Goal: Task Accomplishment & Management: Manage account settings

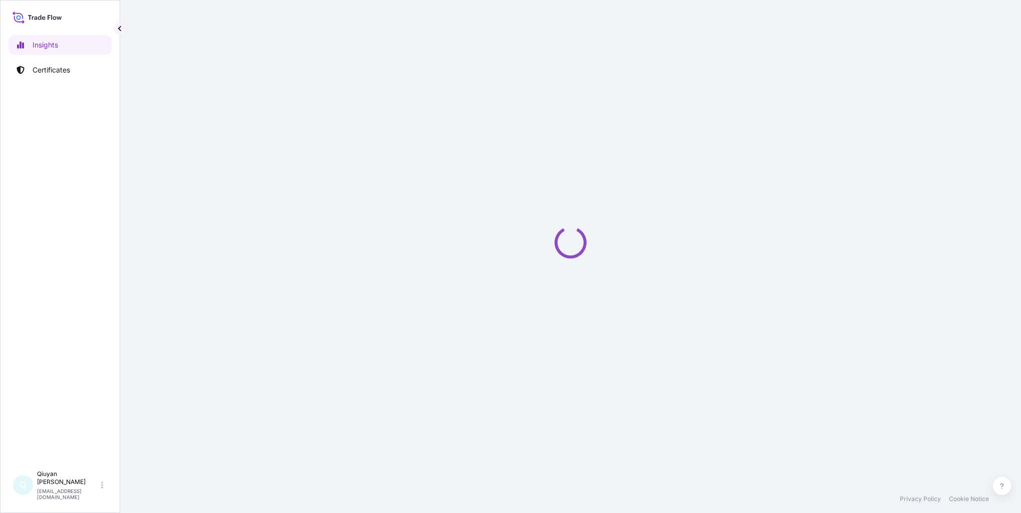
select select "2025"
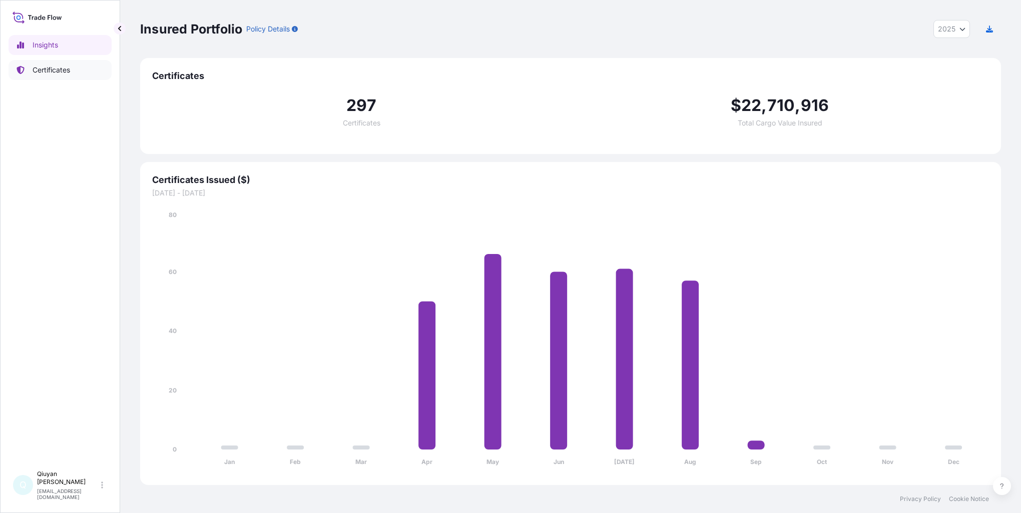
click at [46, 69] on p "Certificates" at bounding box center [52, 70] width 38 height 10
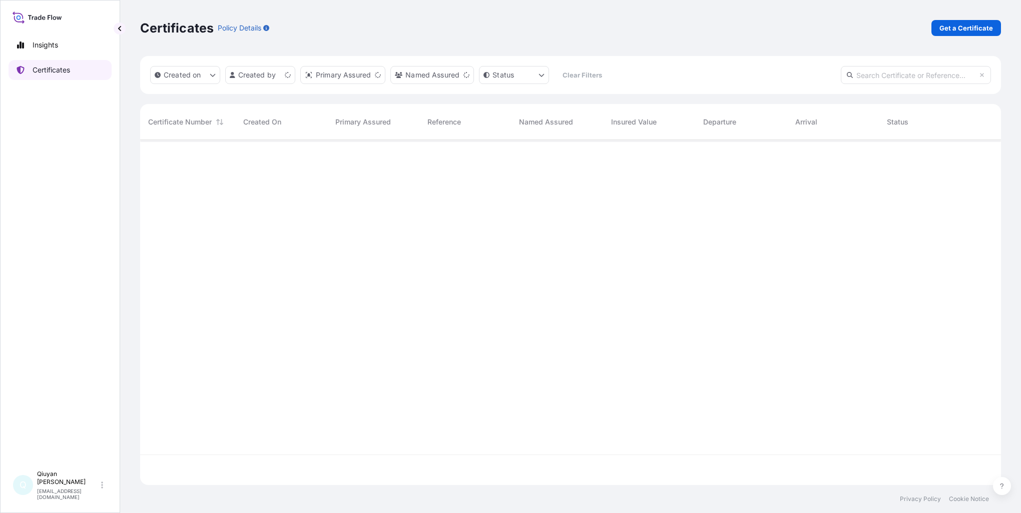
scroll to position [343, 852]
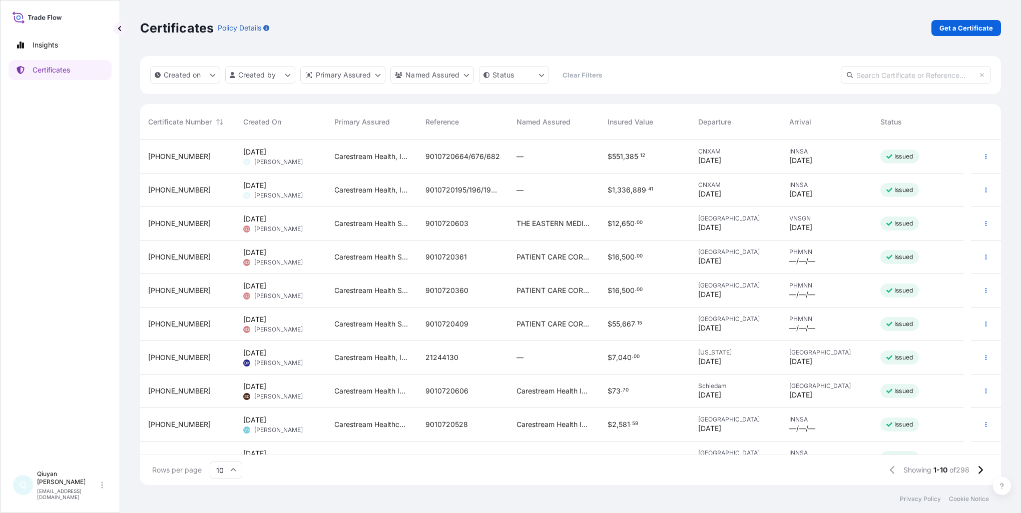
click at [866, 78] on input "text" at bounding box center [915, 75] width 150 height 18
paste input "[PHONE_NUMBER]"
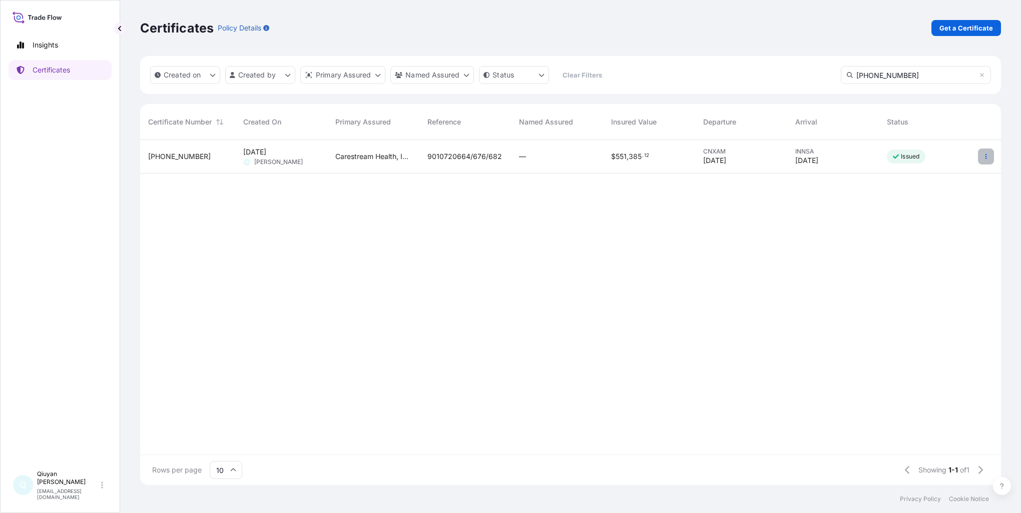
type input "[PHONE_NUMBER]"
click at [986, 159] on icon "button" at bounding box center [985, 157] width 6 height 6
click at [925, 179] on p "Edit details" at bounding box center [921, 177] width 36 height 10
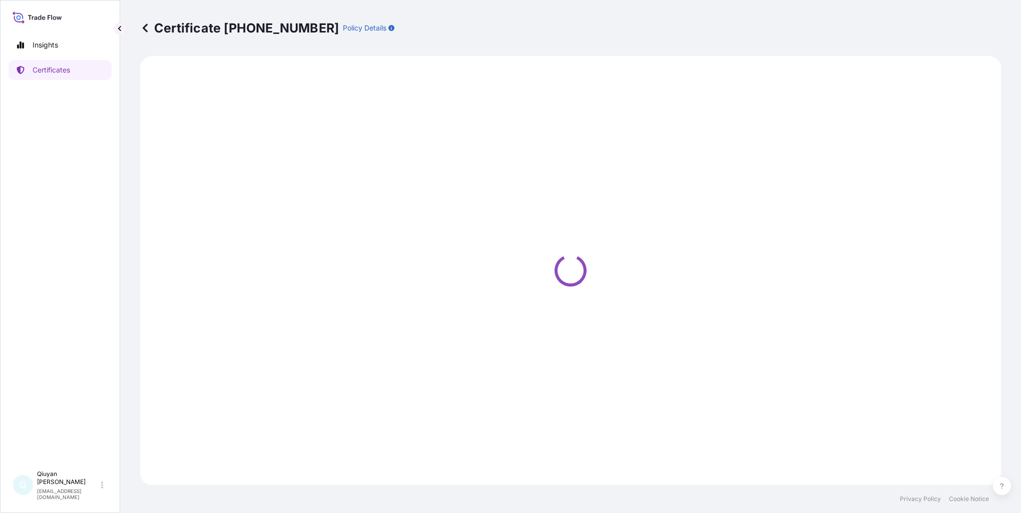
select select "Ocean Vessel"
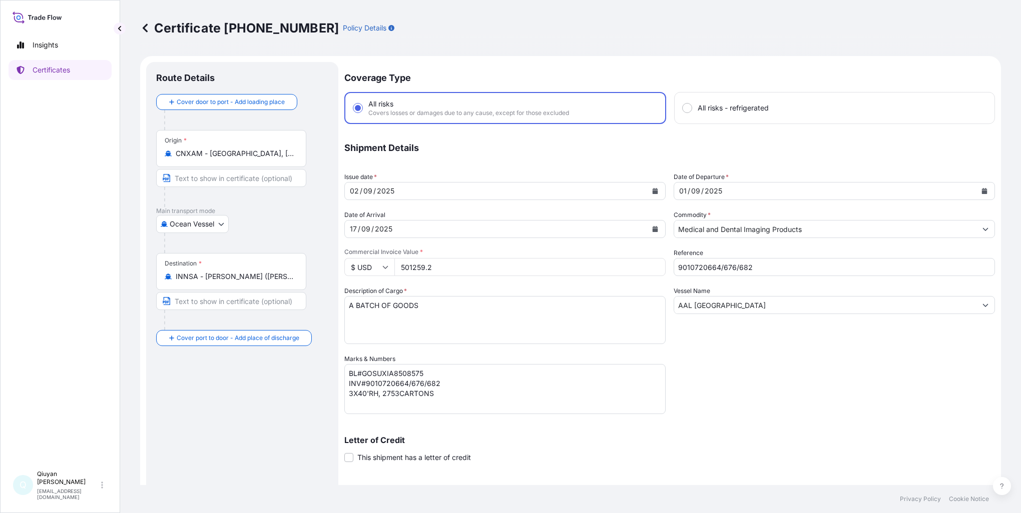
click at [742, 301] on input "AAL [GEOGRAPHIC_DATA]" at bounding box center [825, 305] width 302 height 18
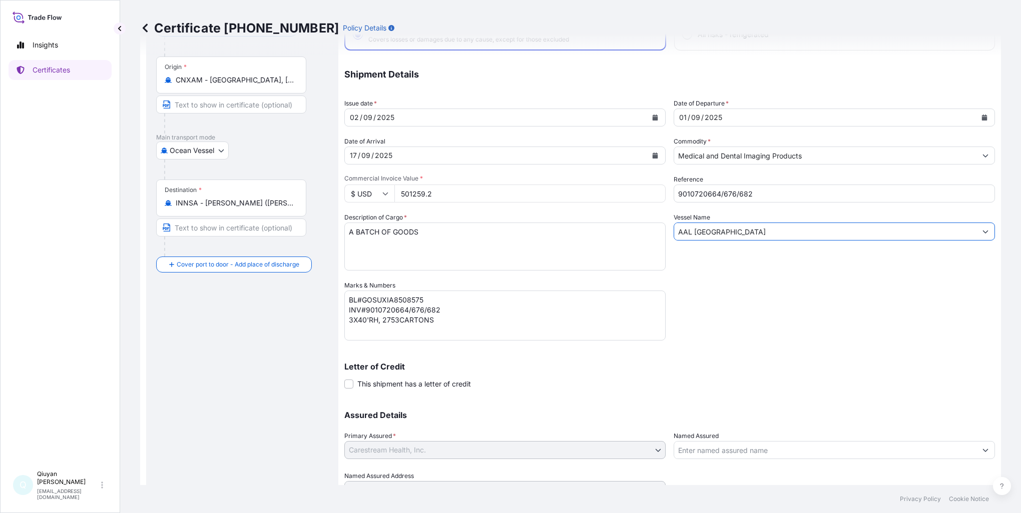
scroll to position [50, 0]
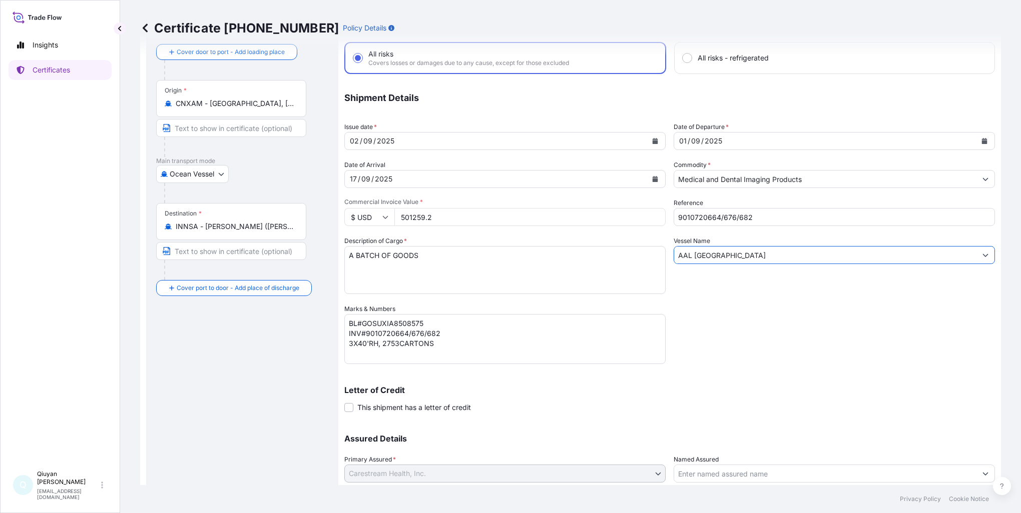
click at [692, 257] on input "AAL [GEOGRAPHIC_DATA]" at bounding box center [825, 255] width 302 height 18
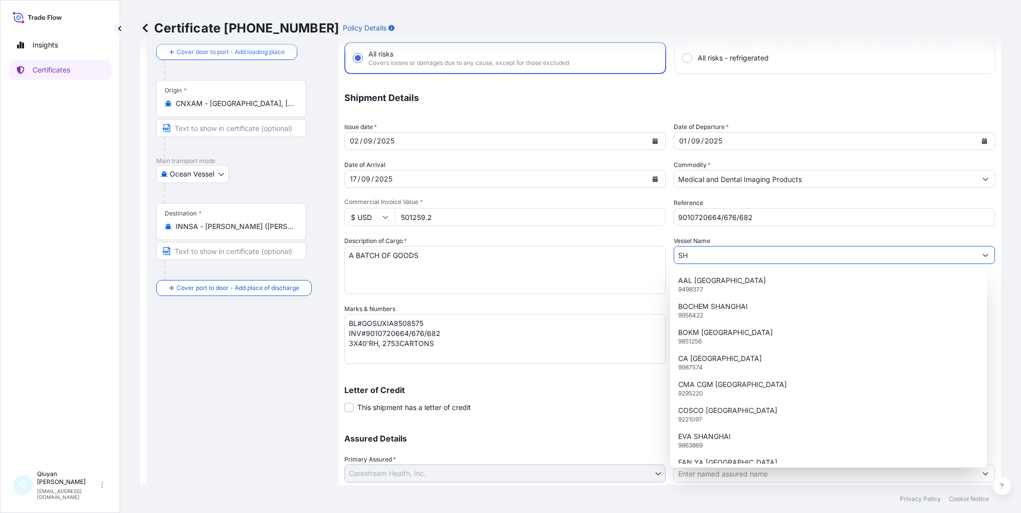
type input "S"
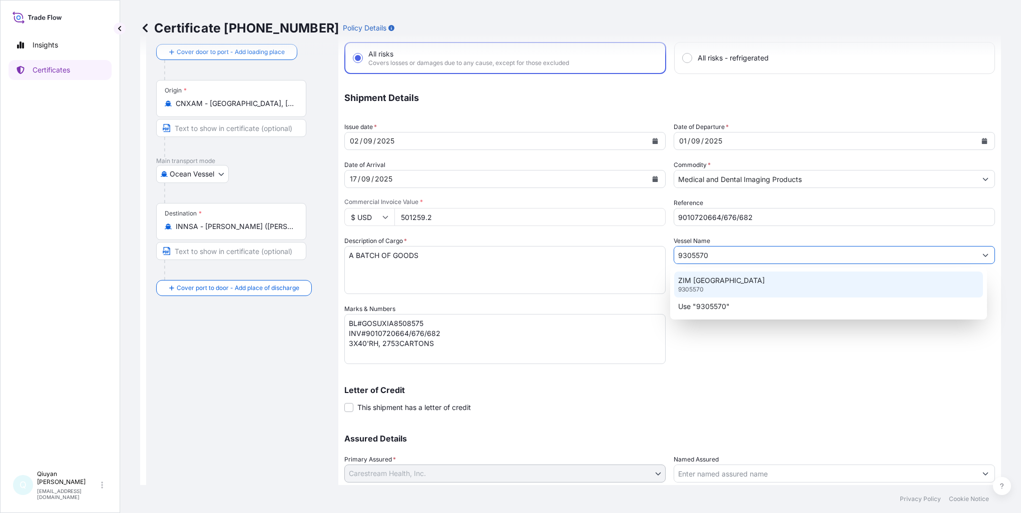
click at [727, 284] on p "ZIM [GEOGRAPHIC_DATA]" at bounding box center [721, 281] width 87 height 10
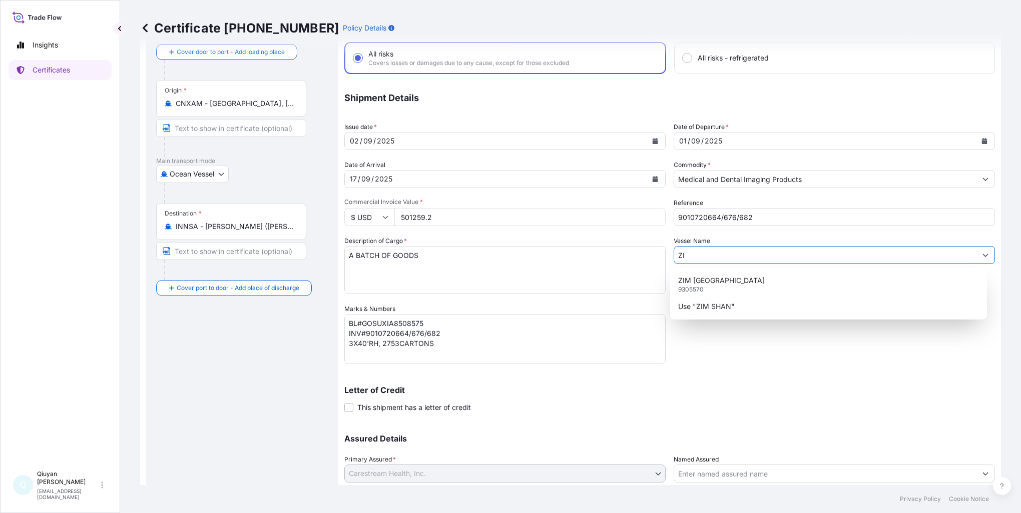
type input "Z"
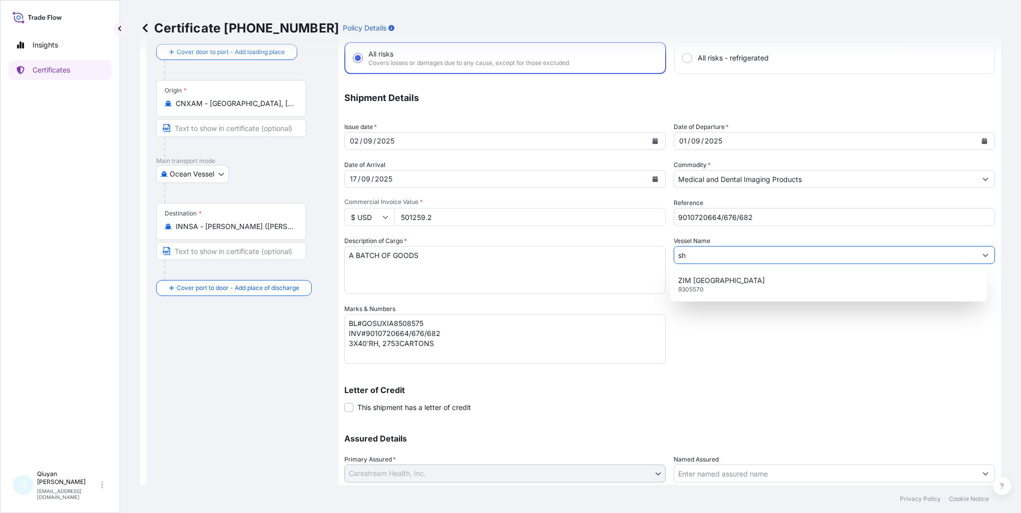
type input "s"
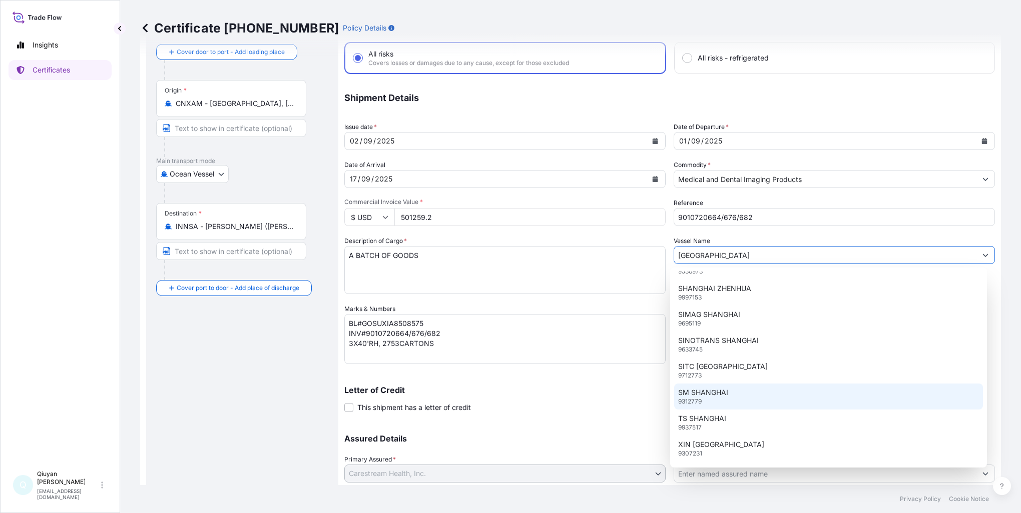
scroll to position [892, 0]
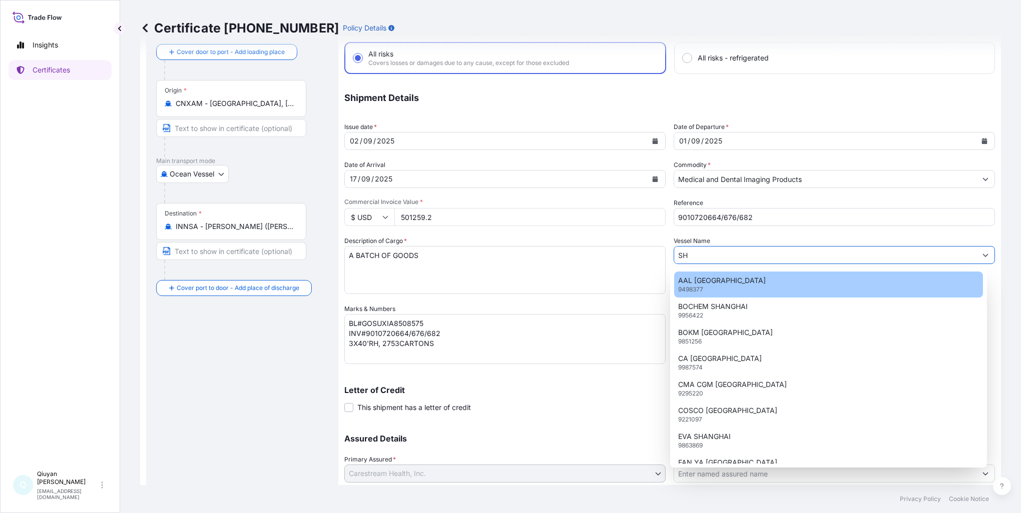
type input "S"
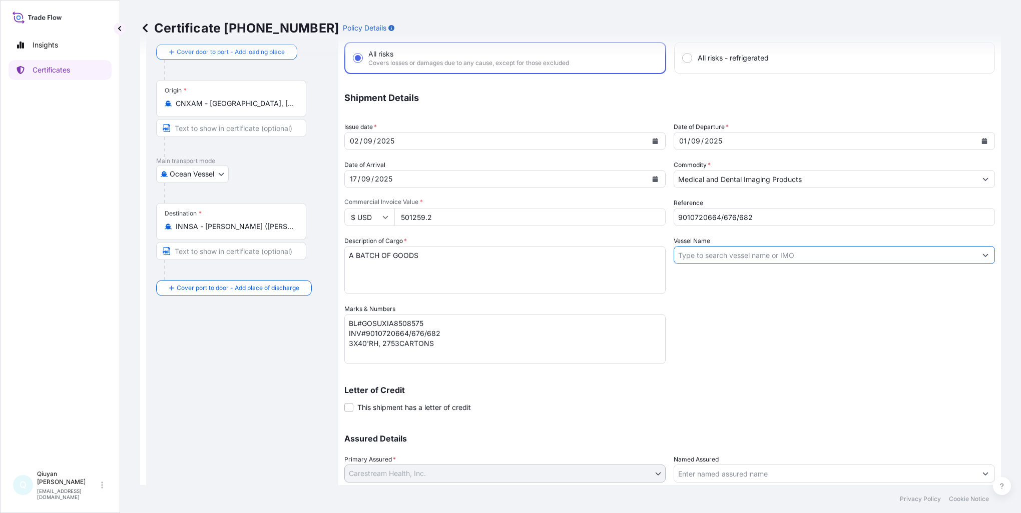
paste input "9305570"
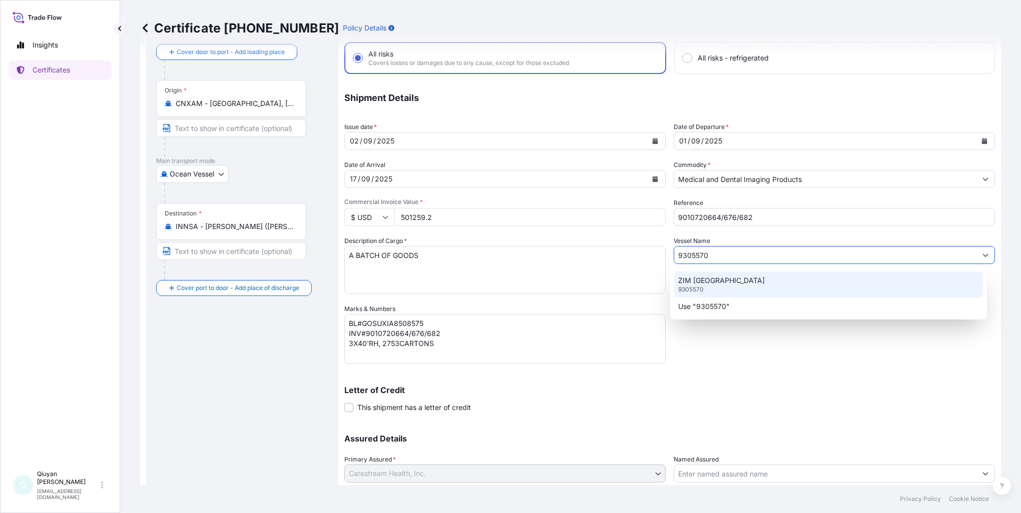
click at [749, 288] on div "ZIM SHANGHAI 9305570" at bounding box center [828, 285] width 309 height 26
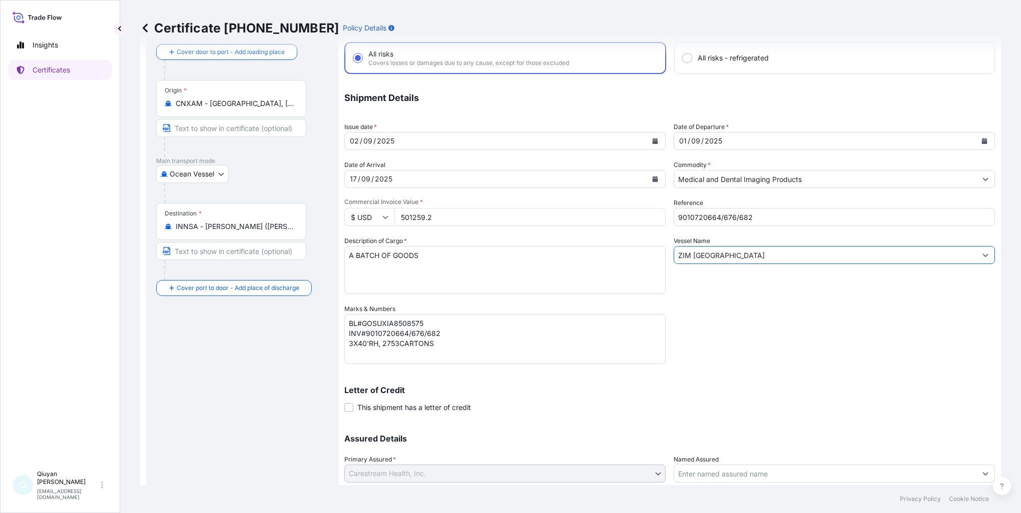
type input "ZIM [GEOGRAPHIC_DATA]"
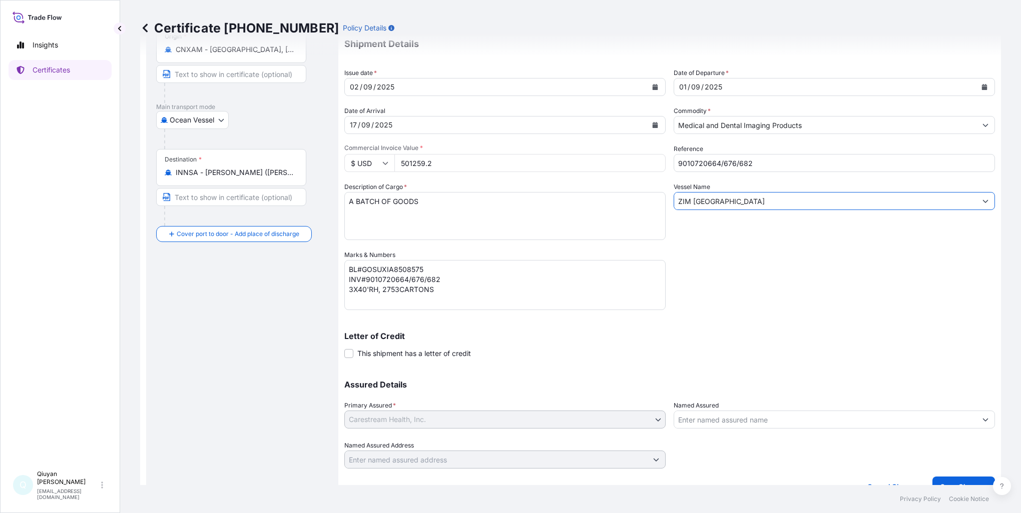
scroll to position [120, 0]
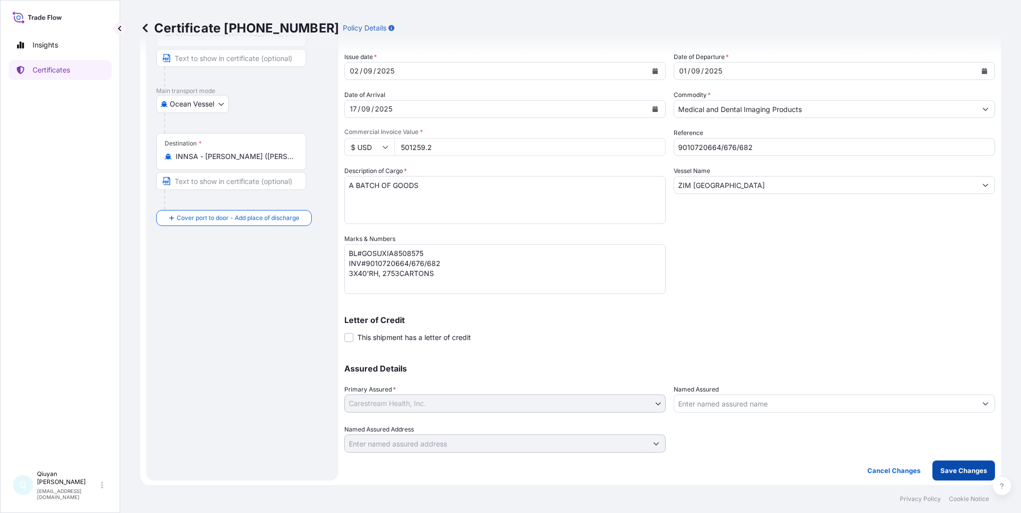
click at [961, 471] on p "Save Changes" at bounding box center [963, 471] width 47 height 10
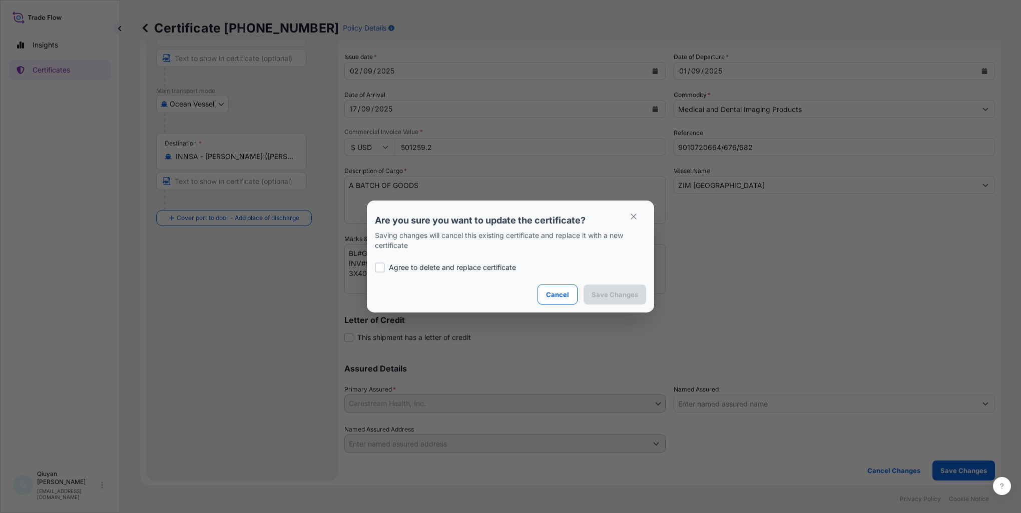
click at [378, 266] on div at bounding box center [380, 268] width 10 height 10
checkbox input "true"
click at [622, 295] on p "Save Changes" at bounding box center [614, 295] width 47 height 10
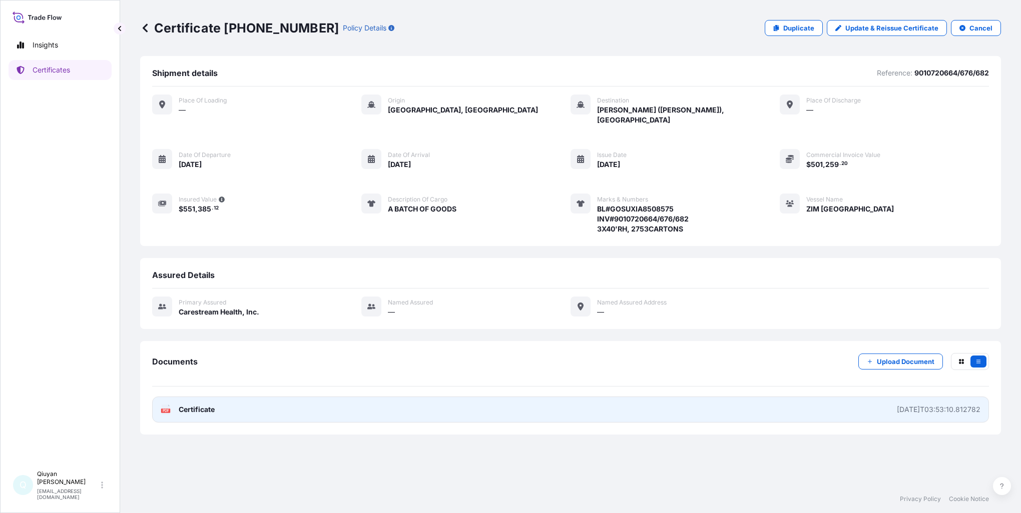
click at [190, 405] on span "Certificate" at bounding box center [197, 410] width 36 height 10
